Goal: Obtain resource: Download file/media

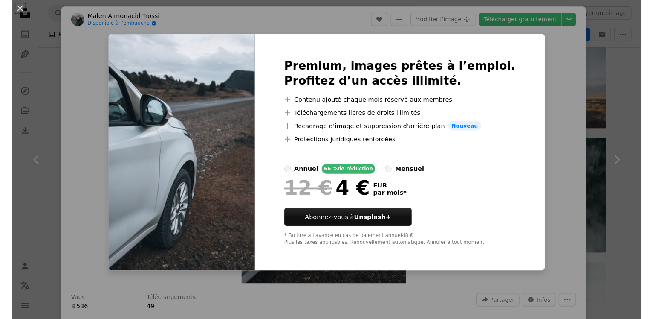
scroll to position [217, 0]
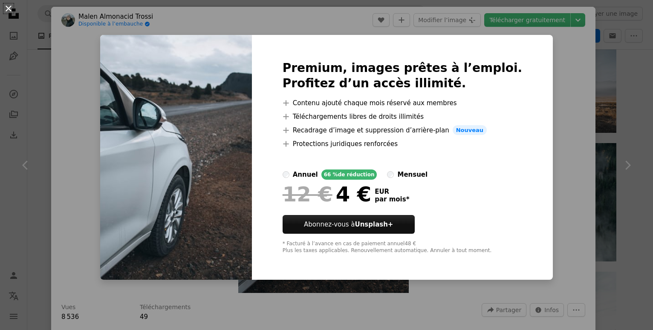
click at [8, 11] on button "An X shape" at bounding box center [8, 8] width 10 height 10
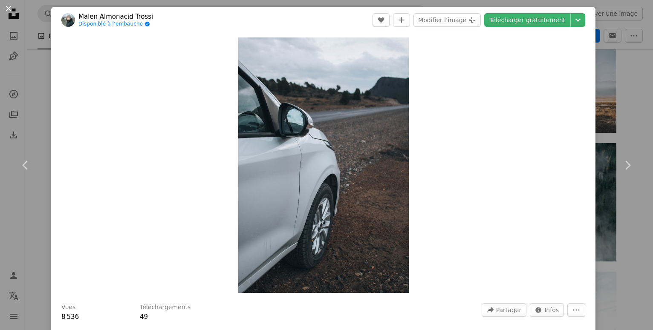
click at [10, 6] on button "An X shape" at bounding box center [8, 8] width 10 height 10
